Goal: Find specific page/section

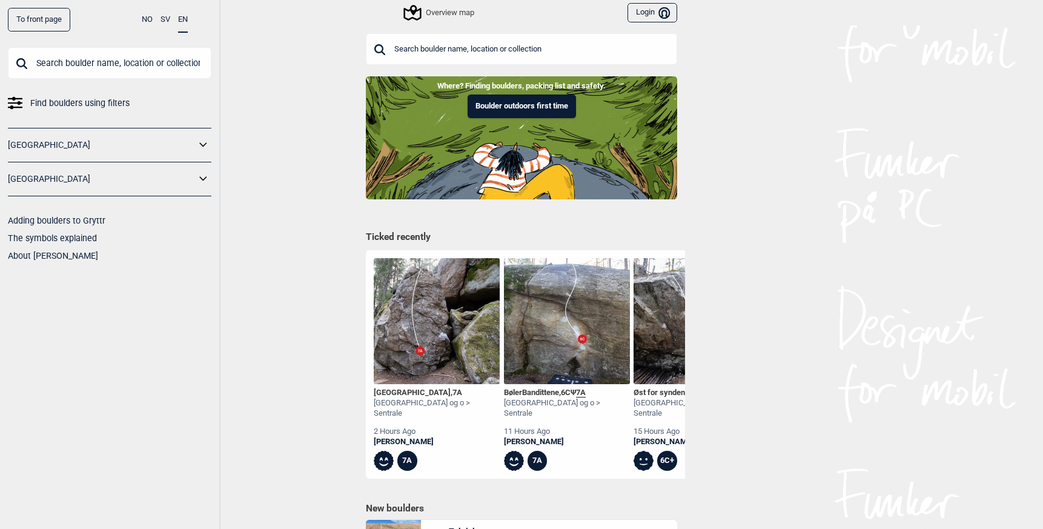
click at [427, 52] on input "text" at bounding box center [521, 49] width 311 height 32
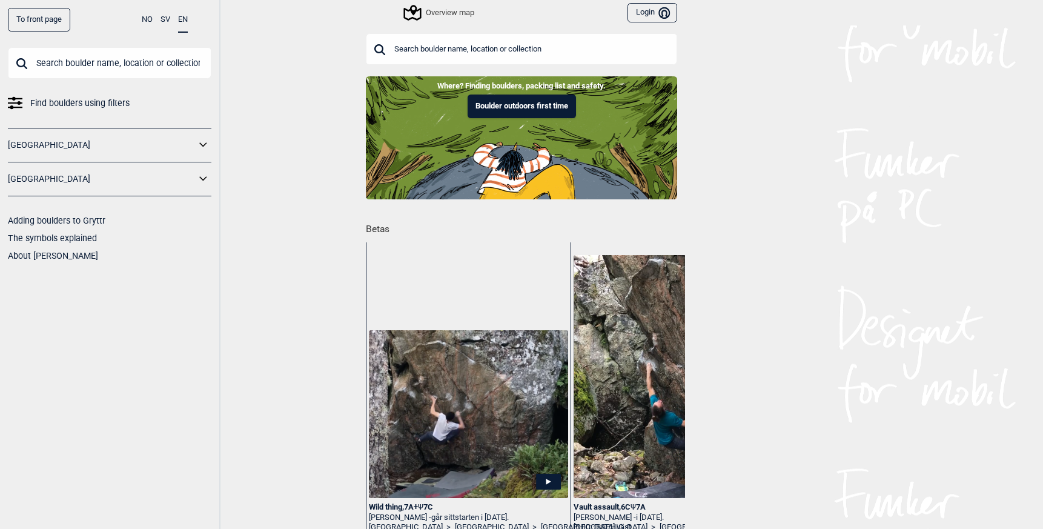
click at [69, 70] on input "text" at bounding box center [110, 63] width 204 height 32
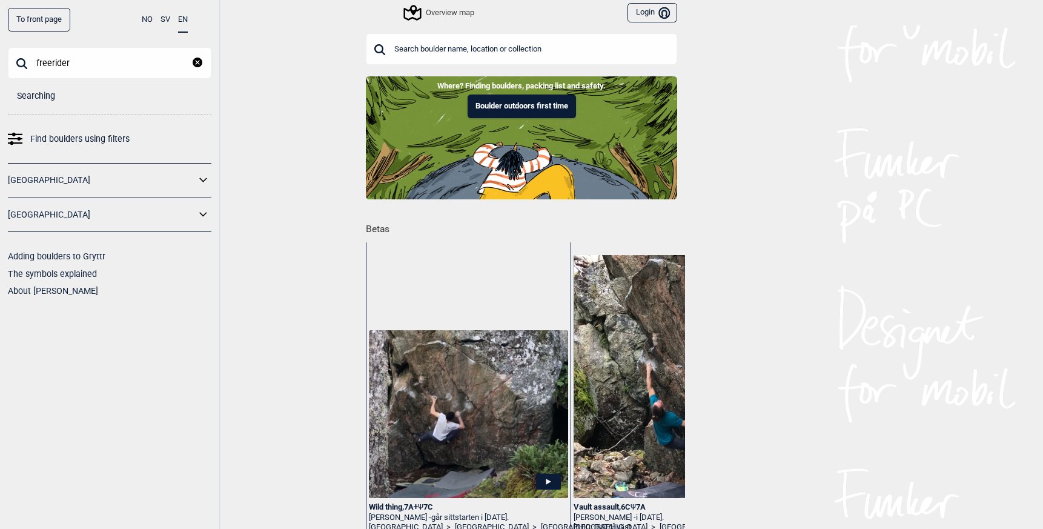
type input "freerider"
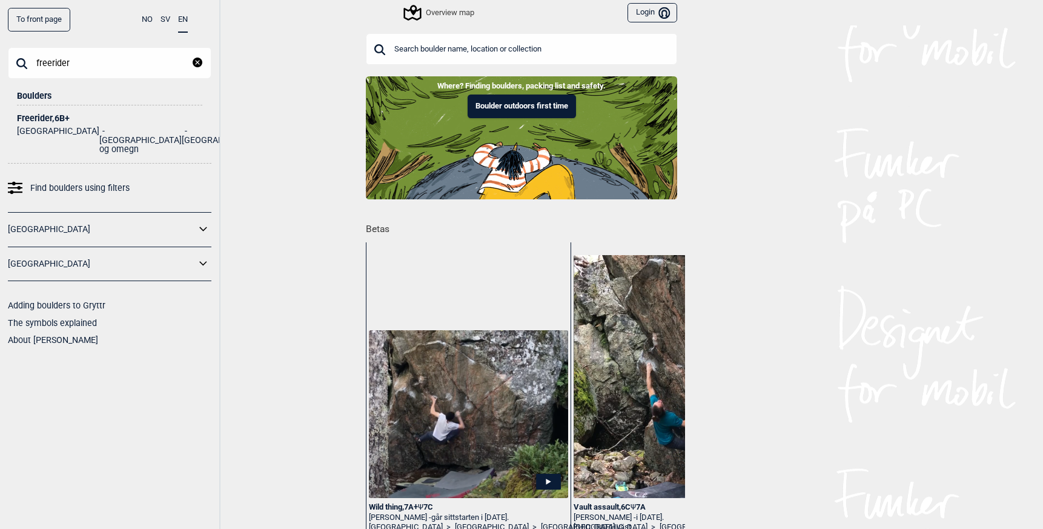
click at [72, 63] on input "freerider" at bounding box center [110, 63] width 204 height 32
click at [50, 117] on div "Freerider , 6B+" at bounding box center [109, 118] width 185 height 9
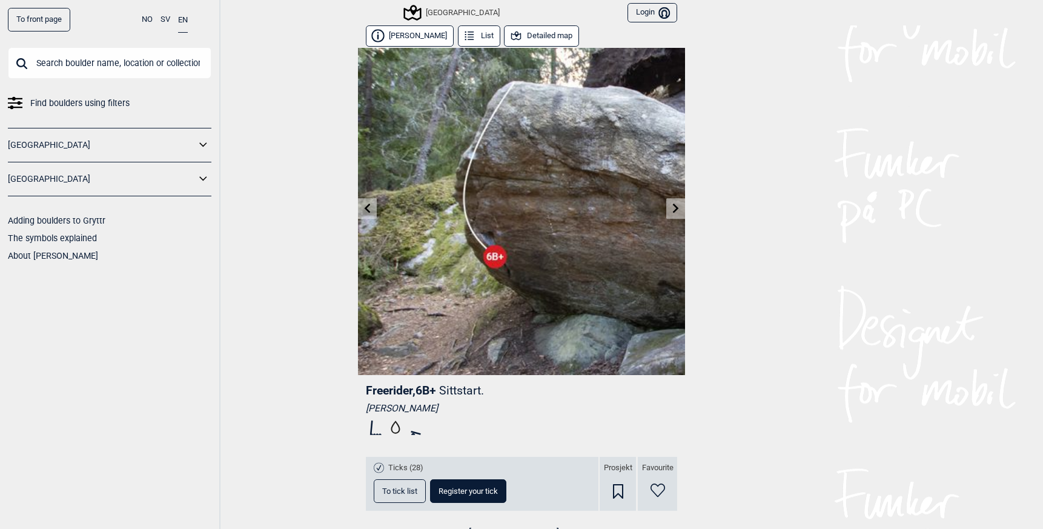
click at [666, 208] on link at bounding box center [675, 209] width 19 height 20
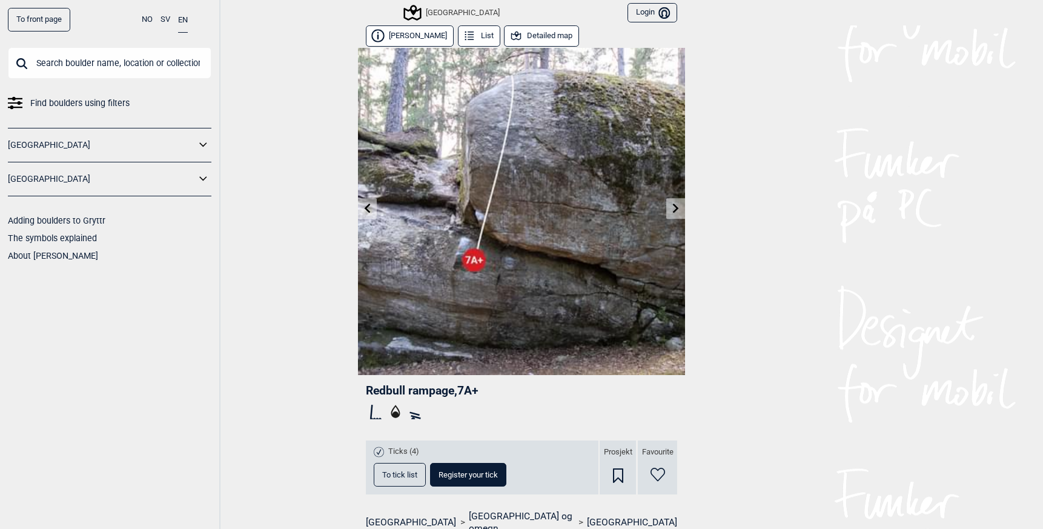
click at [666, 208] on link at bounding box center [675, 209] width 19 height 20
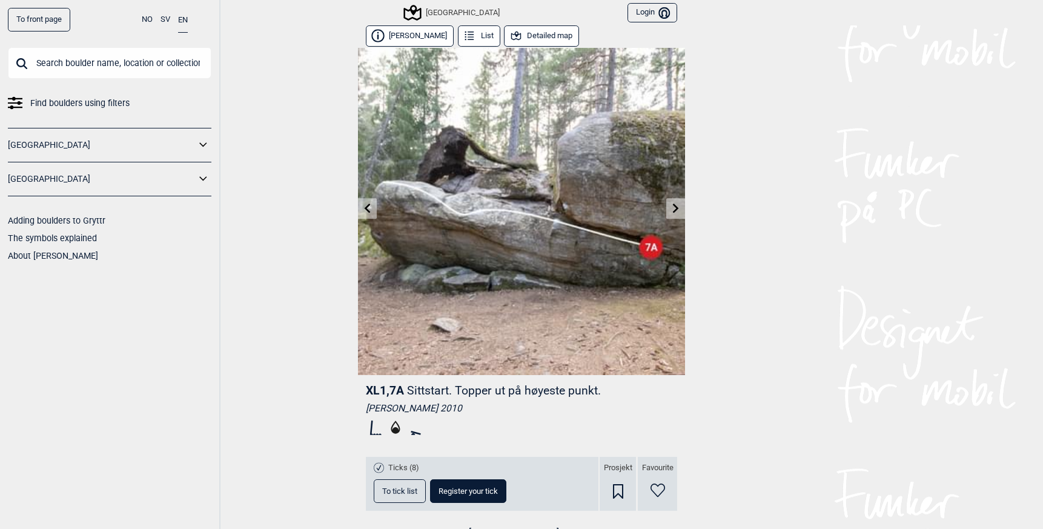
click at [673, 207] on icon at bounding box center [676, 208] width 6 height 10
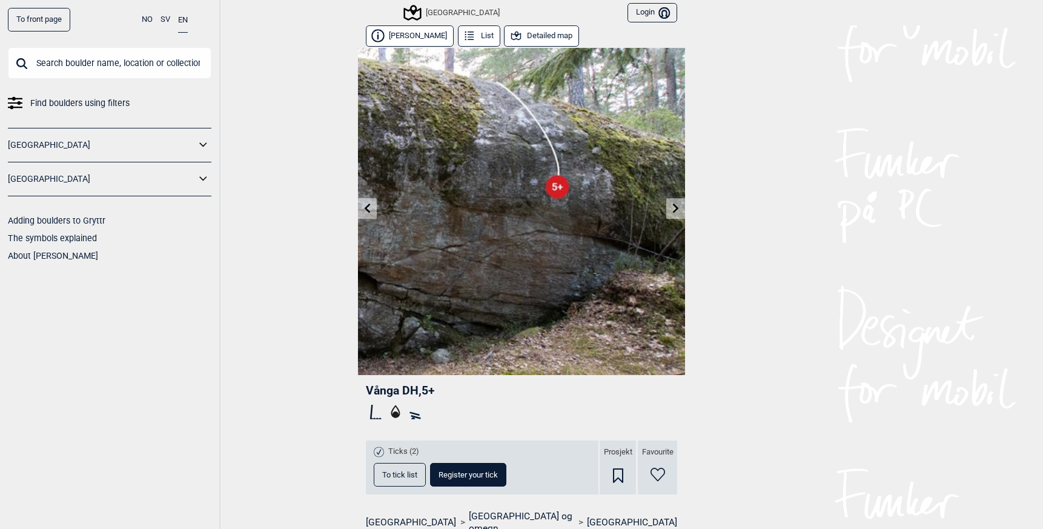
click at [671, 208] on icon at bounding box center [676, 208] width 10 height 10
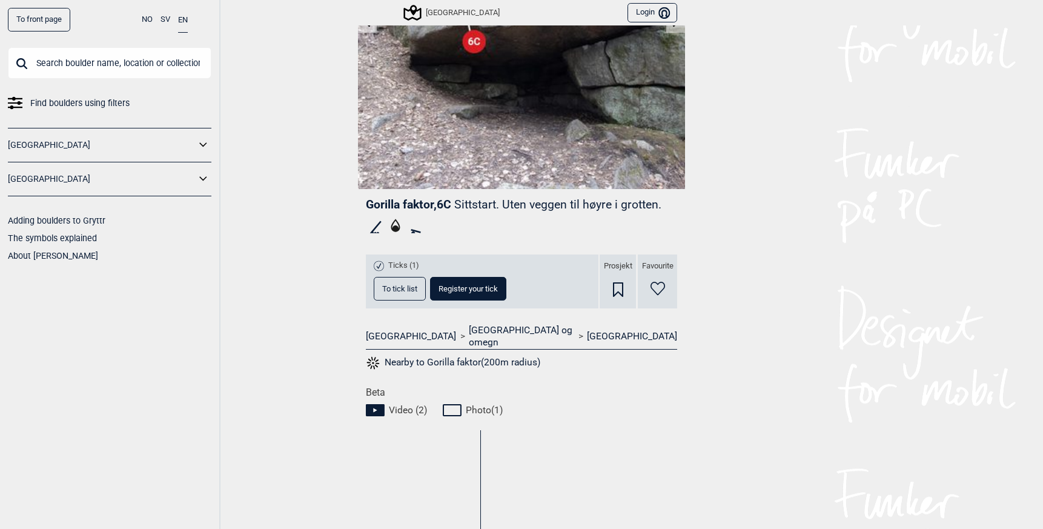
scroll to position [154, 0]
